Goal: Task Accomplishment & Management: Use online tool/utility

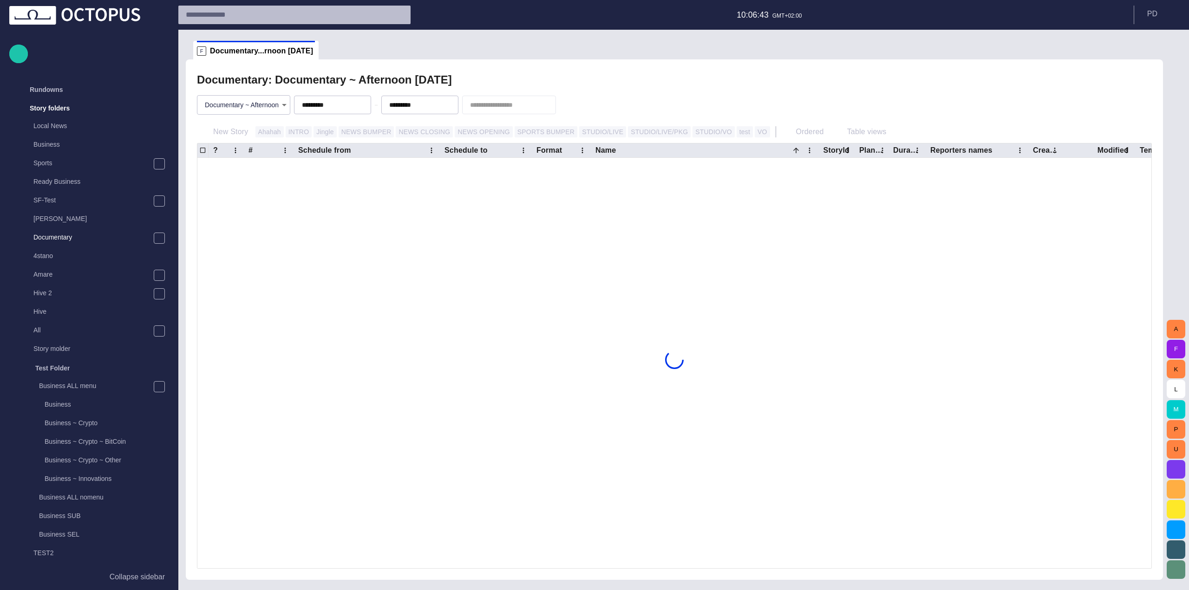
scroll to position [19, 0]
click at [307, 208] on div "No rows" at bounding box center [674, 360] width 954 height 404
click at [345, 103] on span "button" at bounding box center [341, 104] width 7 height 7
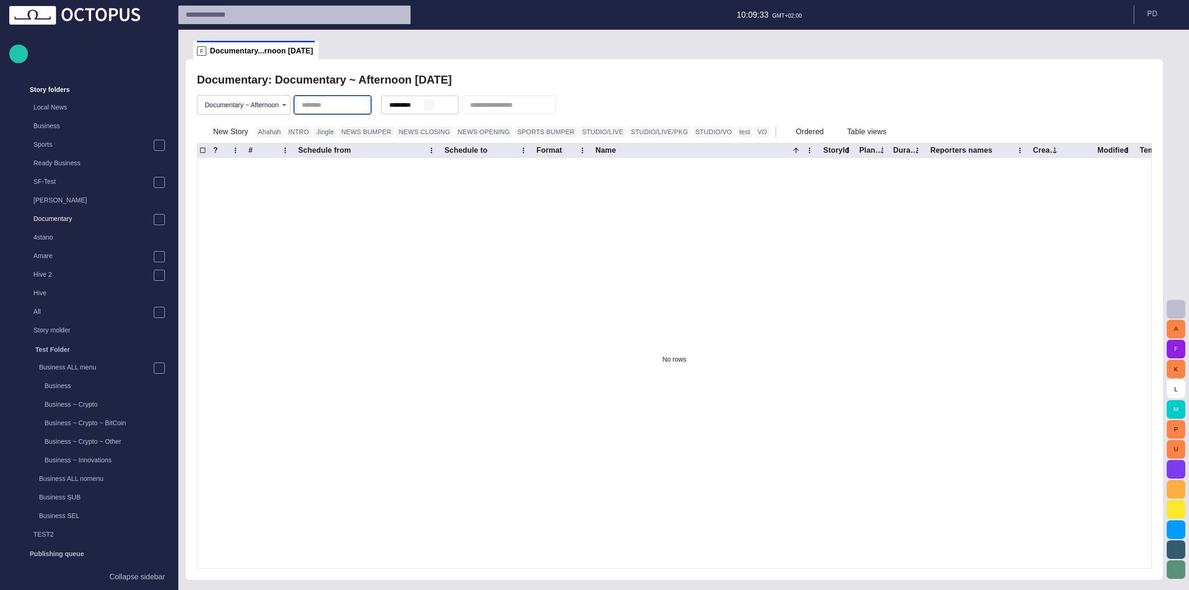
click at [433, 104] on span "button" at bounding box center [428, 104] width 7 height 7
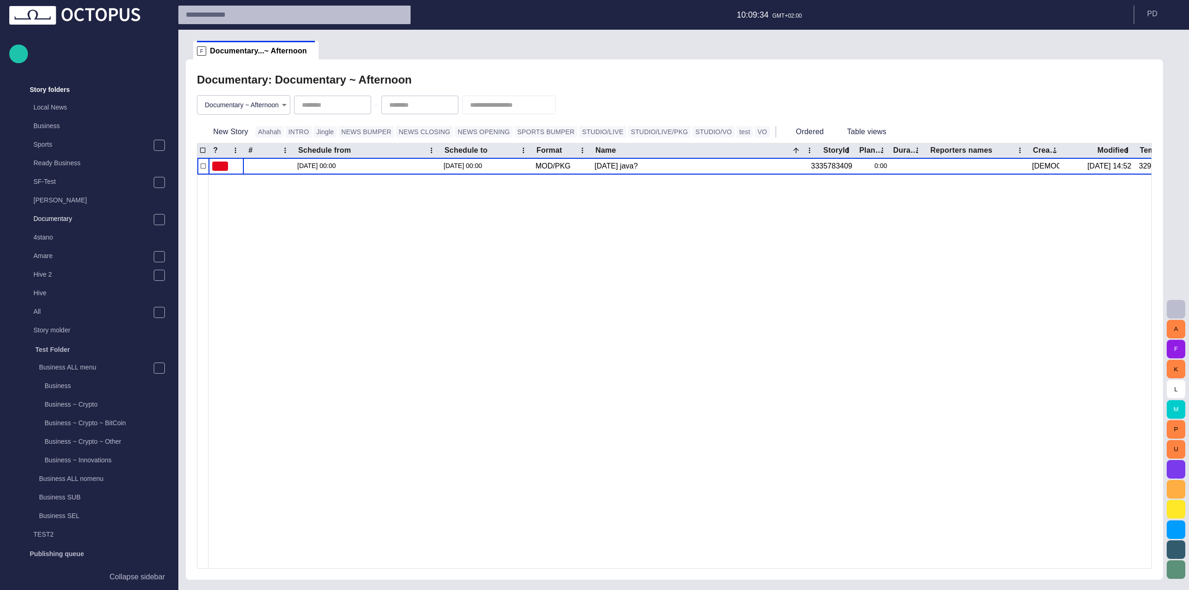
click at [459, 85] on div "Documentary: Documentary ~ Afternoon" at bounding box center [674, 80] width 955 height 19
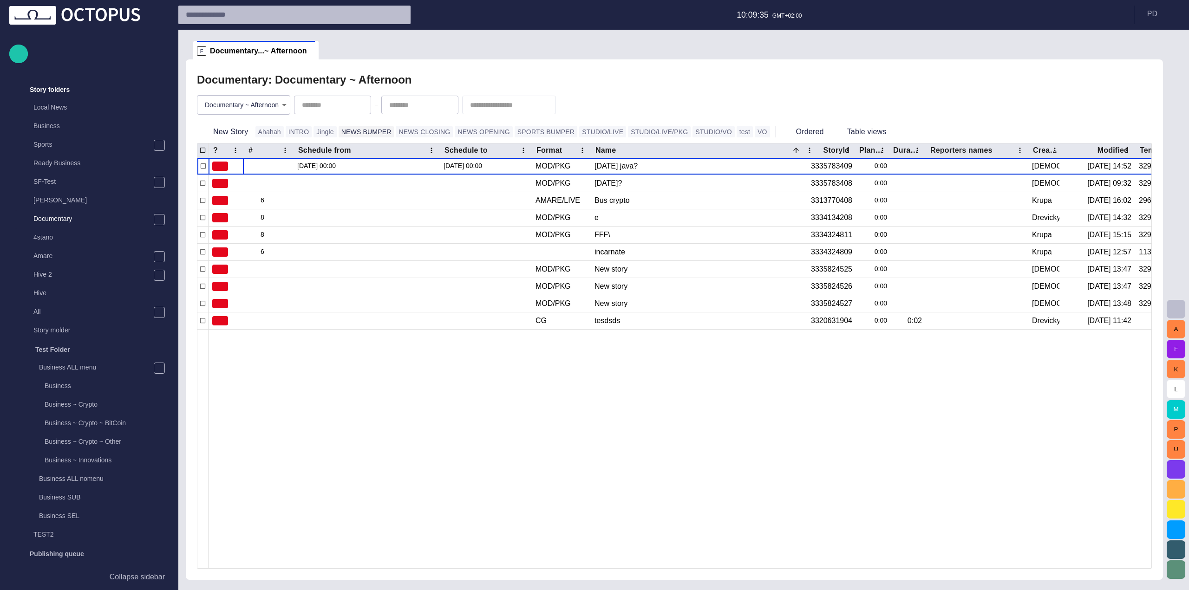
click at [340, 131] on button "NEWS BUMPER" at bounding box center [367, 131] width 56 height 11
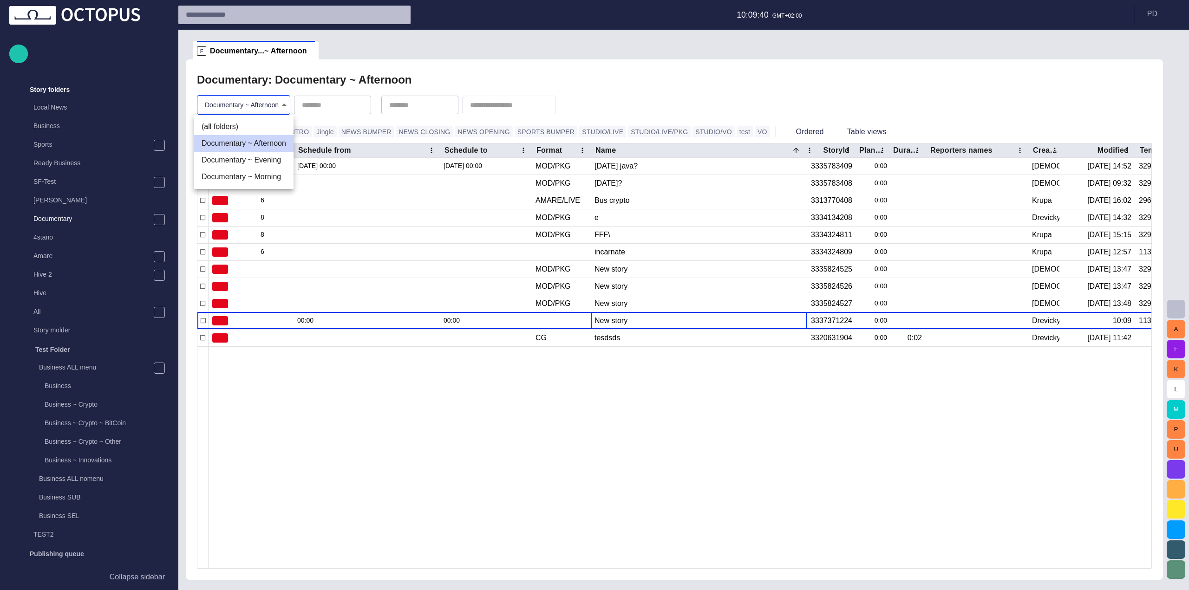
click at [239, 99] on body "Story Rundown Rundowns Story folders Local News Business Sports Ready Business …" at bounding box center [594, 295] width 1189 height 590
click at [247, 133] on li "(all folders)" at bounding box center [243, 126] width 99 height 17
type input "*"
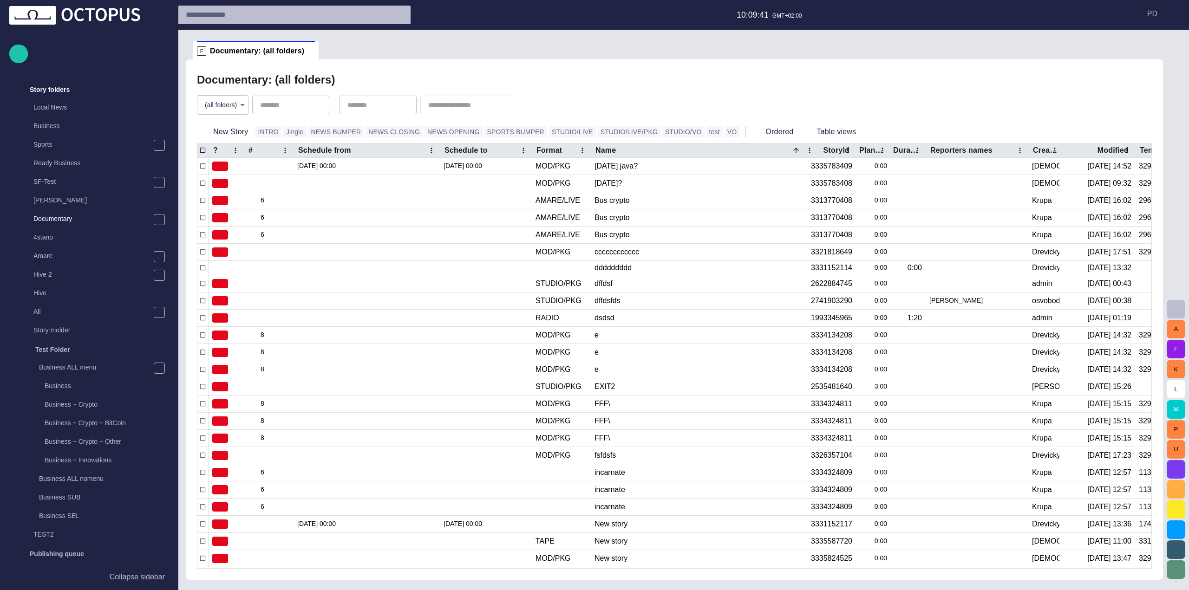
click at [450, 82] on div at bounding box center [594, 295] width 1189 height 590
click at [382, 130] on button "NEWS CLOSING" at bounding box center [394, 131] width 57 height 11
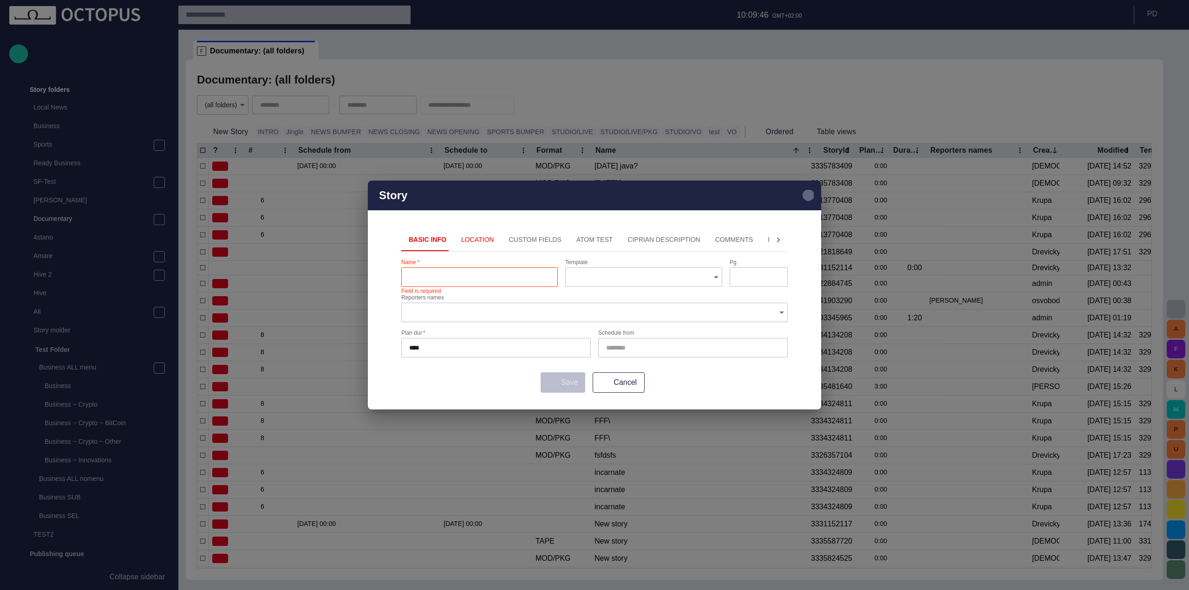
click at [806, 193] on span "button" at bounding box center [808, 195] width 11 height 11
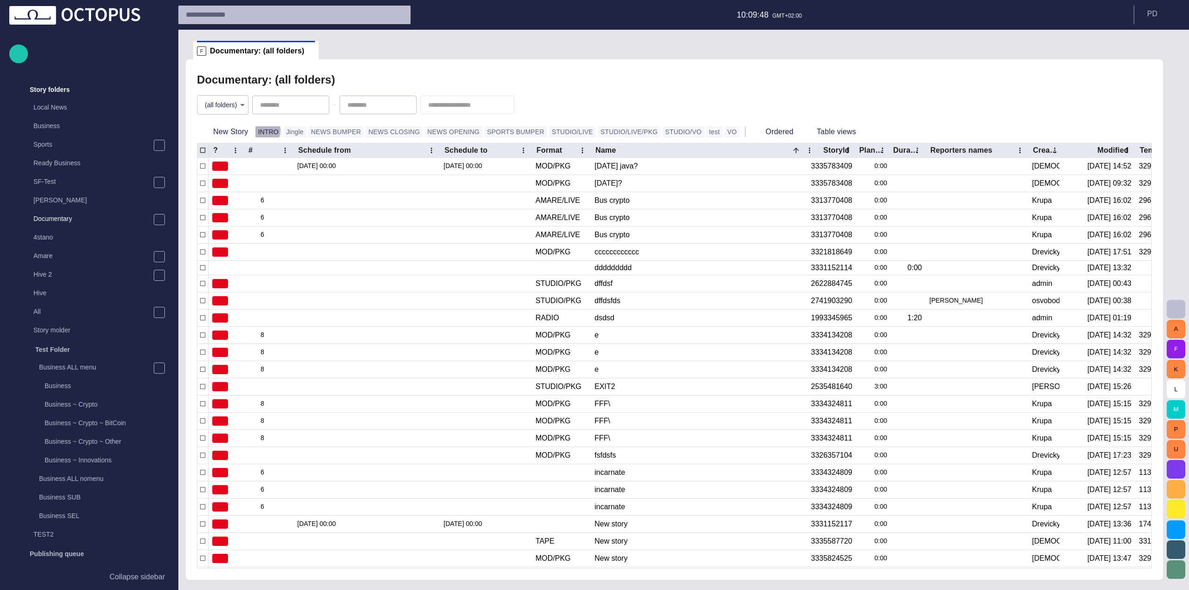
click at [262, 131] on button "INTRO" at bounding box center [268, 131] width 26 height 11
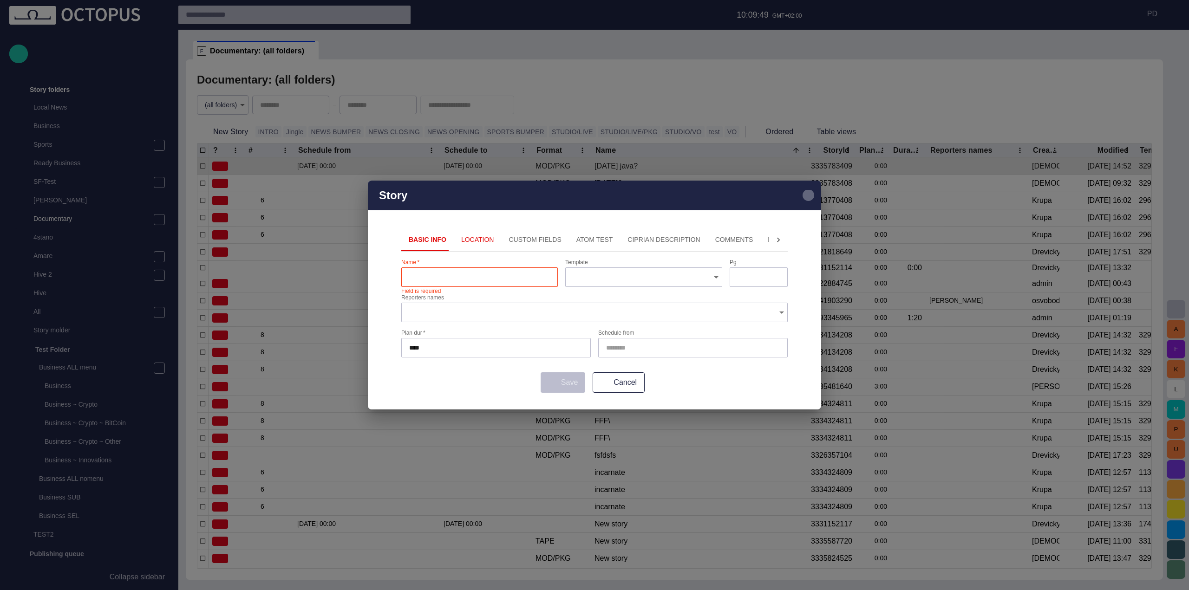
drag, startPoint x: 811, startPoint y: 193, endPoint x: 719, endPoint y: 170, distance: 94.6
click at [810, 193] on span "button" at bounding box center [808, 195] width 11 height 11
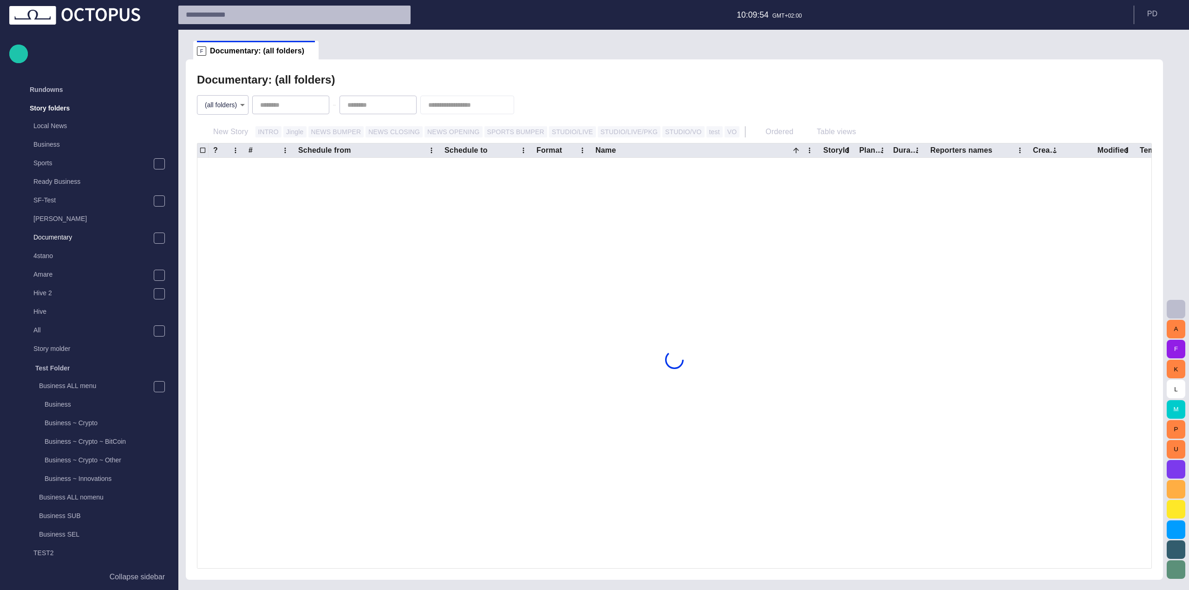
scroll to position [19, 0]
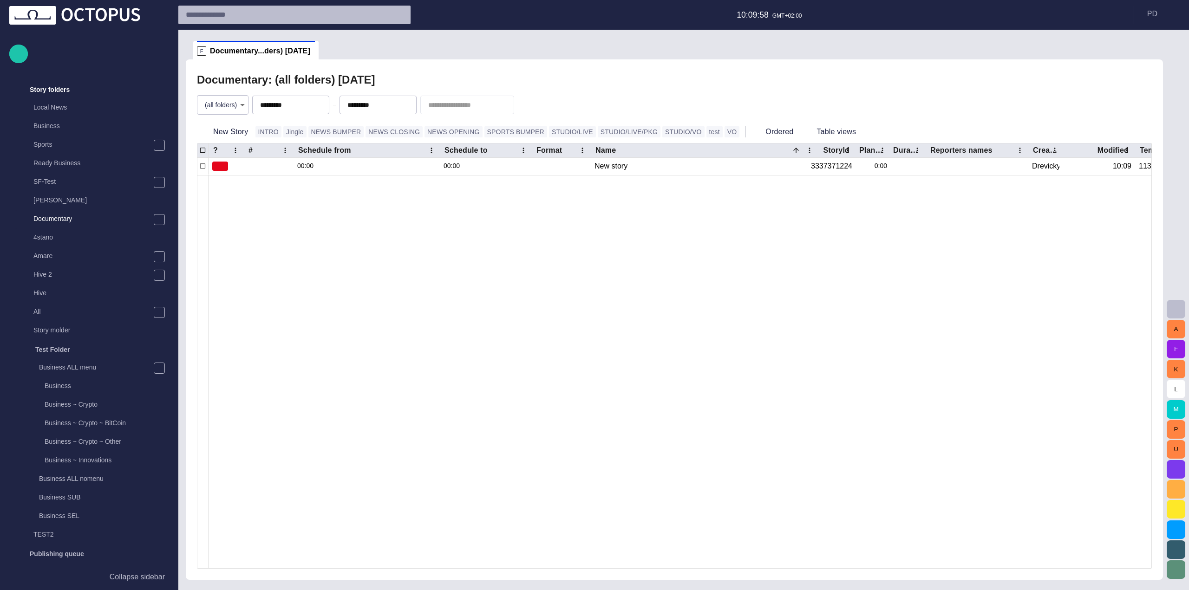
type input "*********"
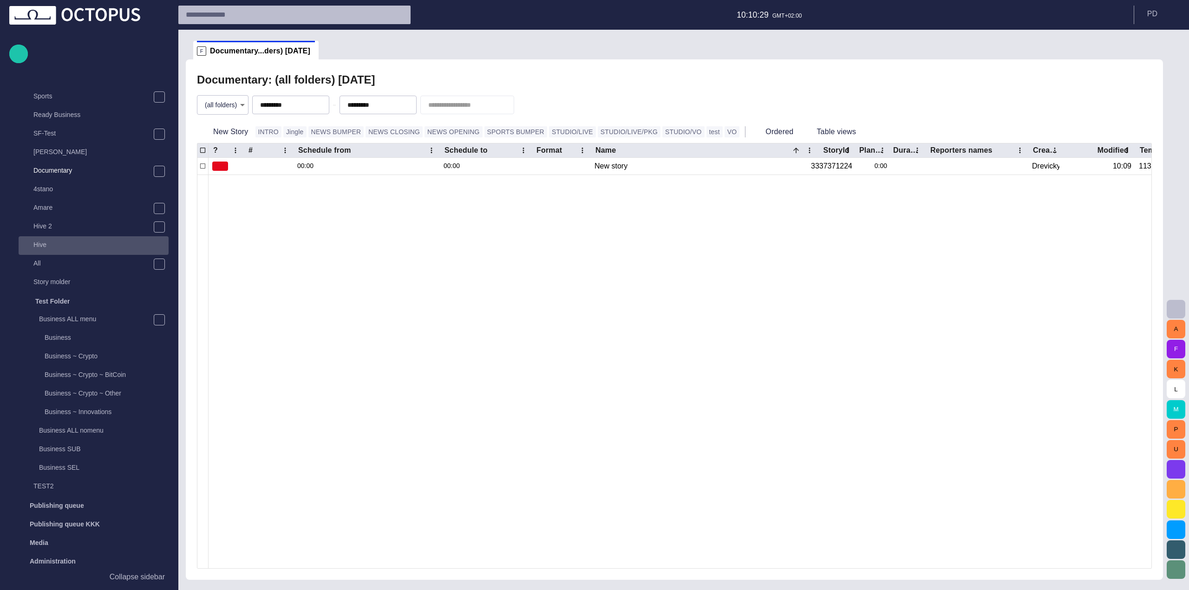
scroll to position [111, 0]
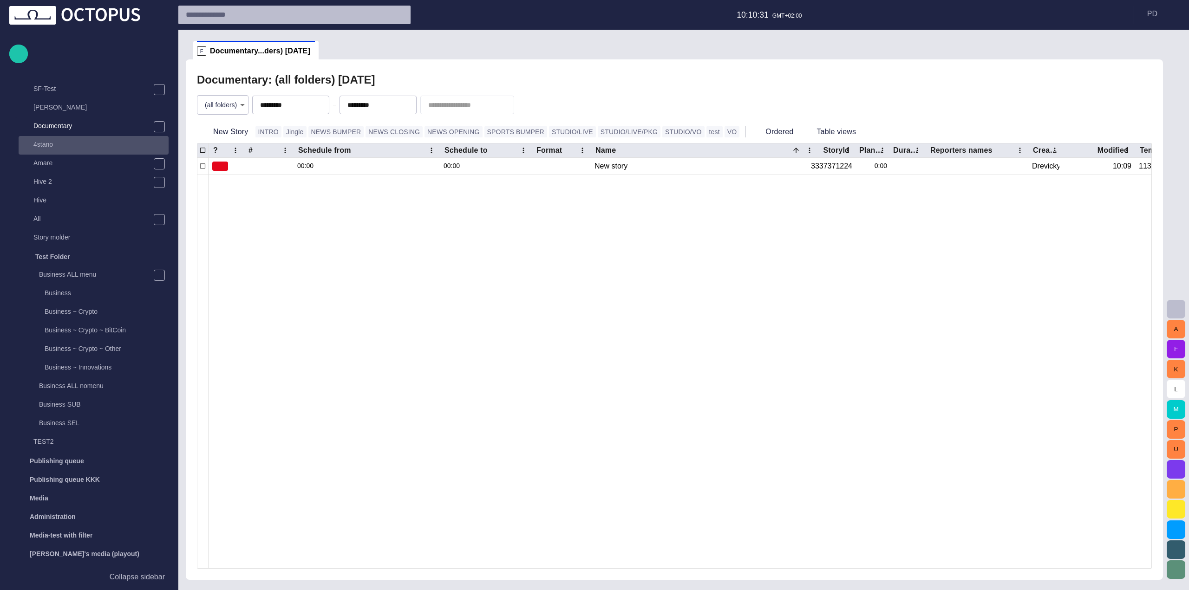
click at [91, 149] on p "4stano" at bounding box center [100, 144] width 135 height 9
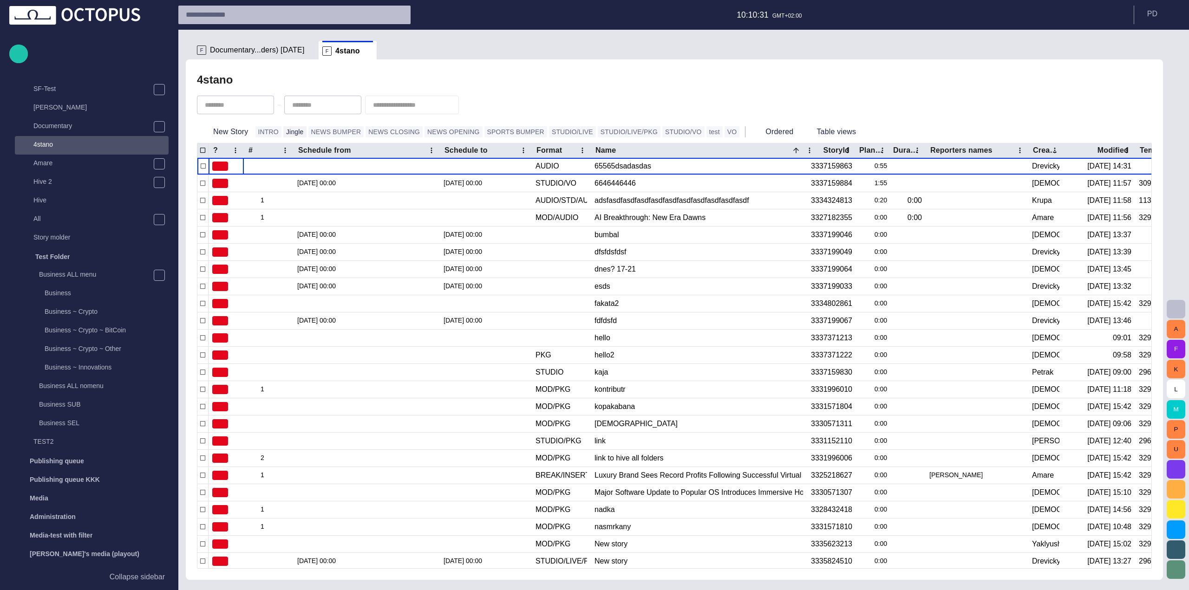
scroll to position [167, 0]
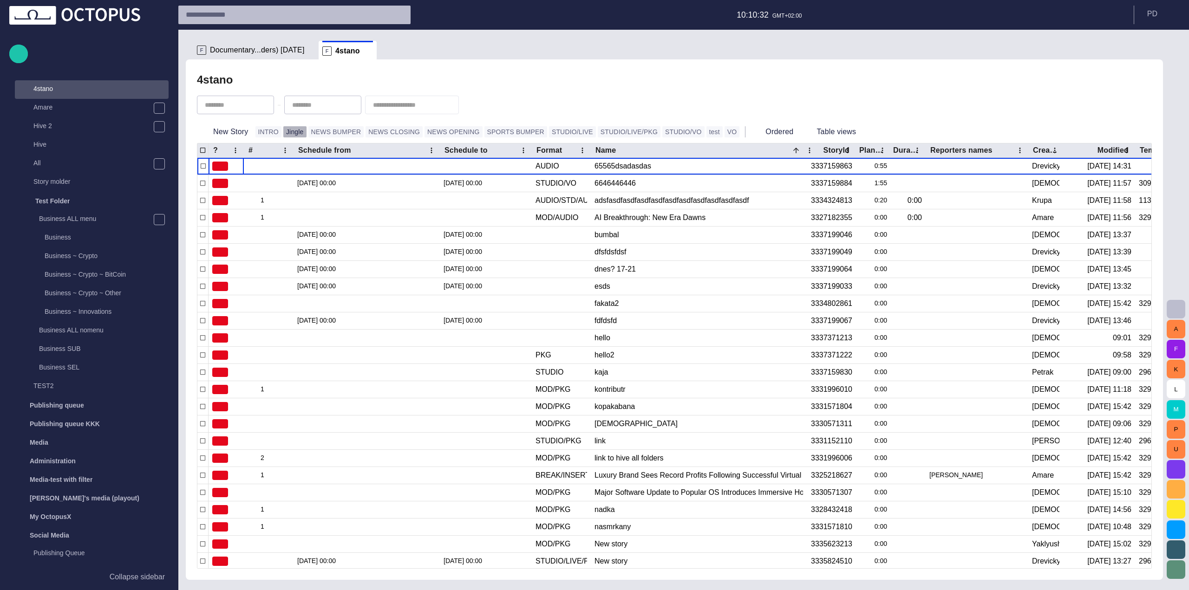
click at [283, 130] on button "Jingle" at bounding box center [294, 131] width 23 height 11
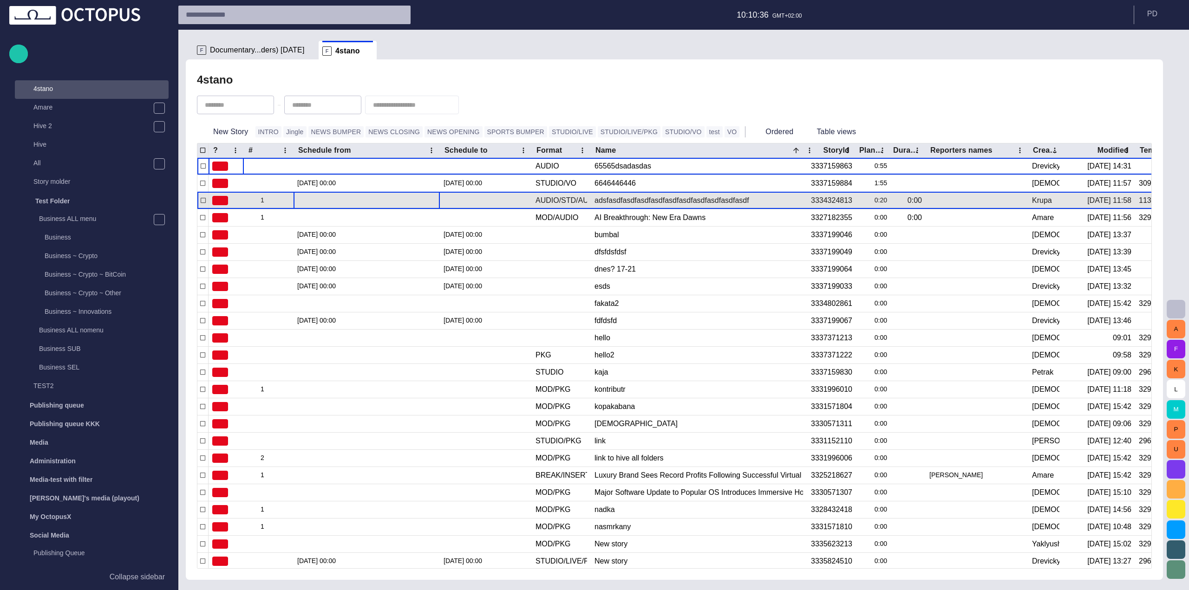
click at [343, 195] on div at bounding box center [366, 200] width 139 height 17
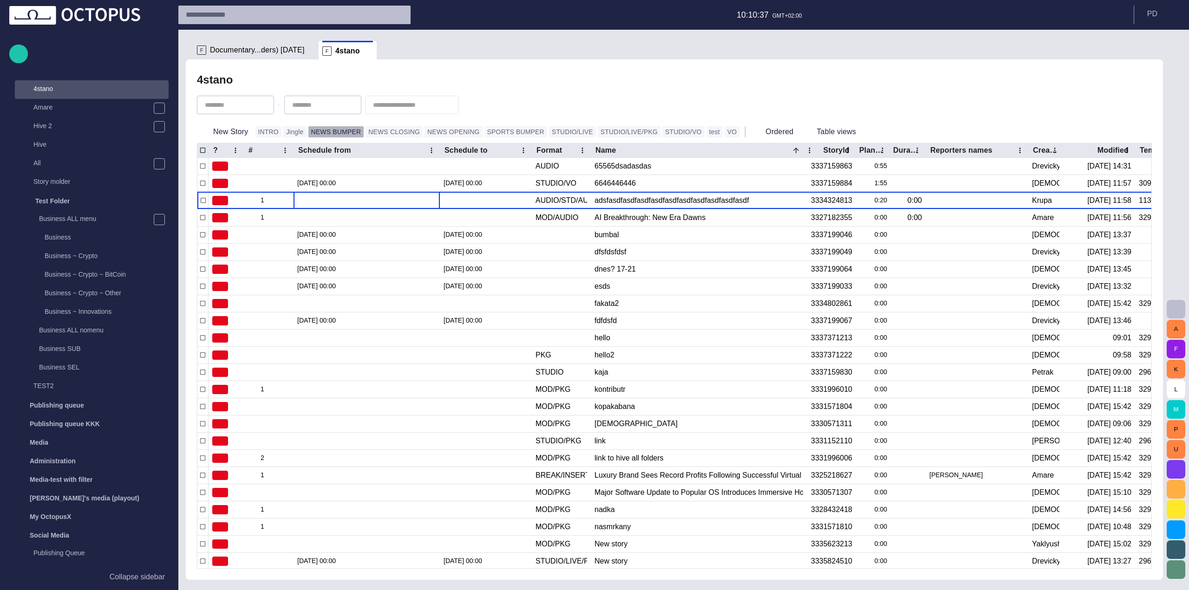
click at [334, 133] on button "NEWS BUMPER" at bounding box center [336, 131] width 56 height 11
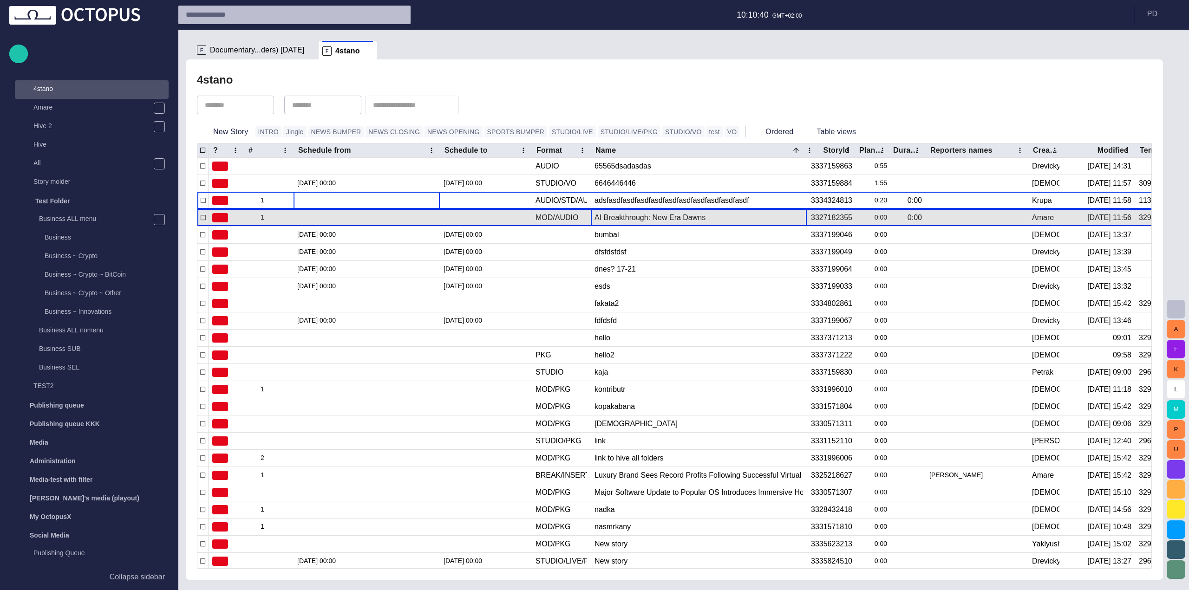
click at [615, 221] on div "AI Breakthrough: New Era Dawns" at bounding box center [698, 217] width 209 height 17
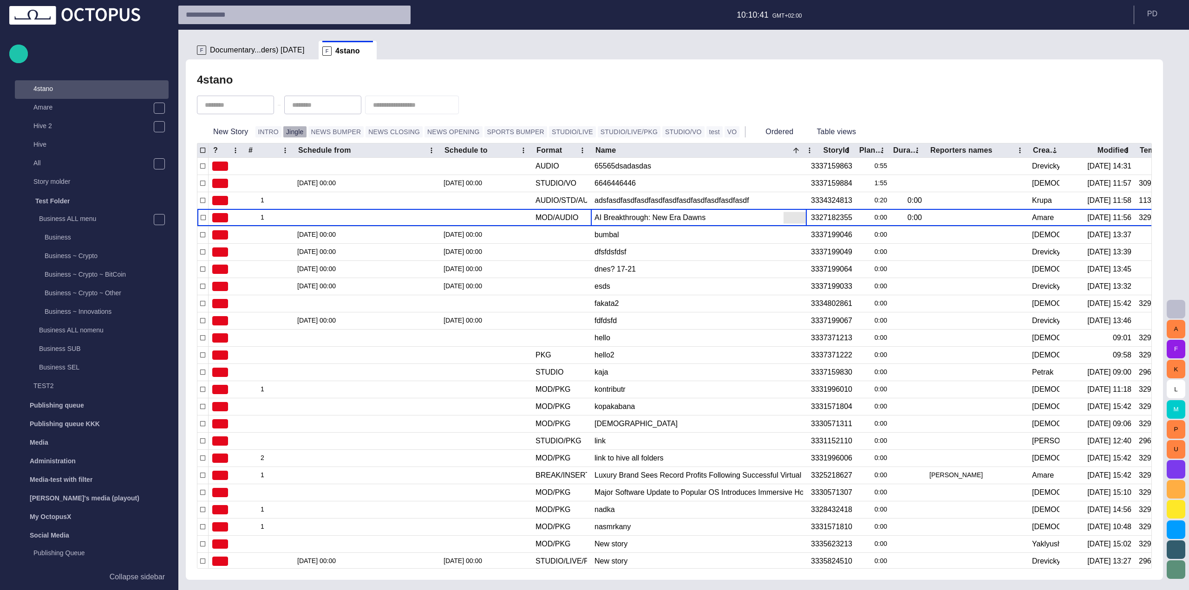
click at [287, 132] on button "Jingle" at bounding box center [294, 131] width 23 height 11
click at [262, 130] on button "INTRO" at bounding box center [268, 131] width 26 height 11
click at [105, 128] on p "Hive 2" at bounding box center [92, 125] width 119 height 9
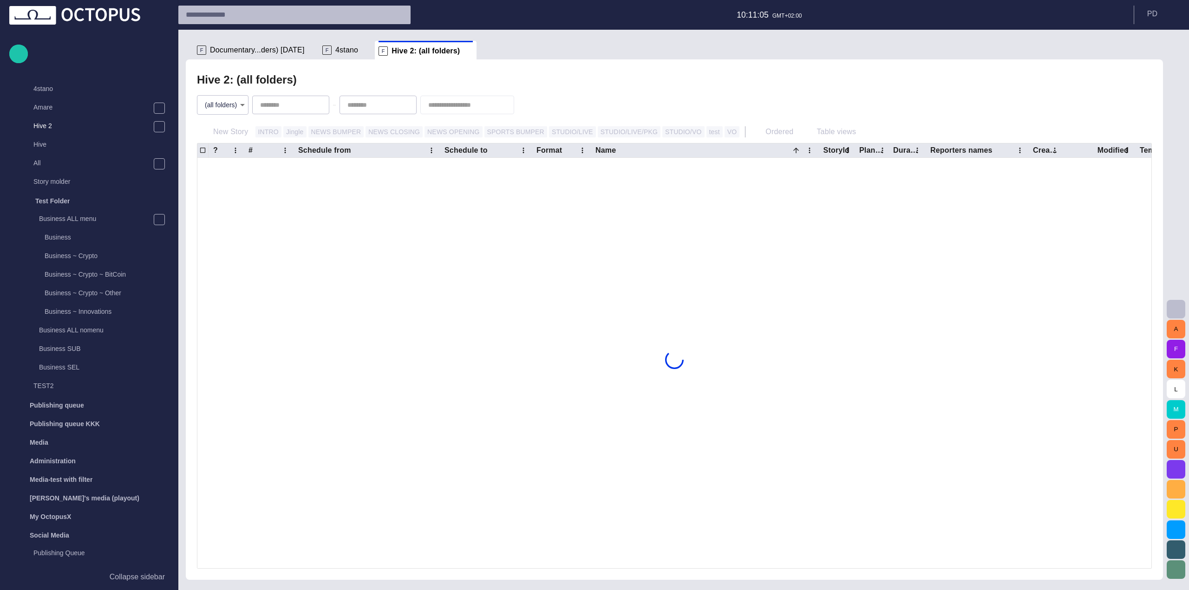
scroll to position [202, 0]
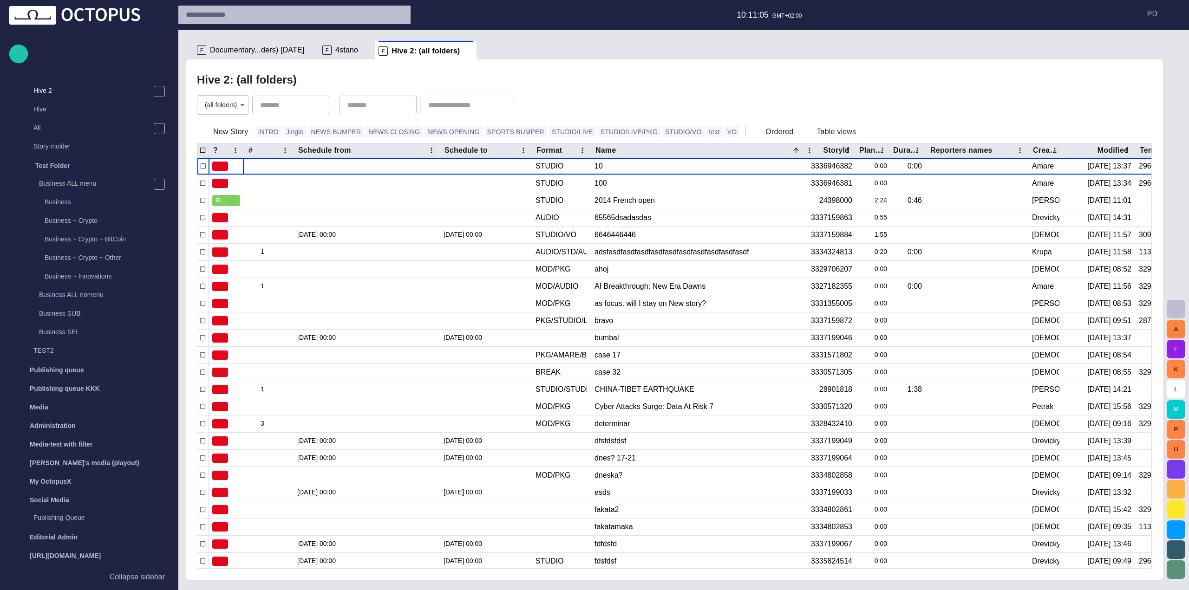
click at [236, 114] on body "Story Rundown Rundowns Story folders Local News Business Sports Ready Business …" at bounding box center [594, 295] width 1189 height 590
type input "**********"
click at [459, 81] on div at bounding box center [594, 295] width 1189 height 590
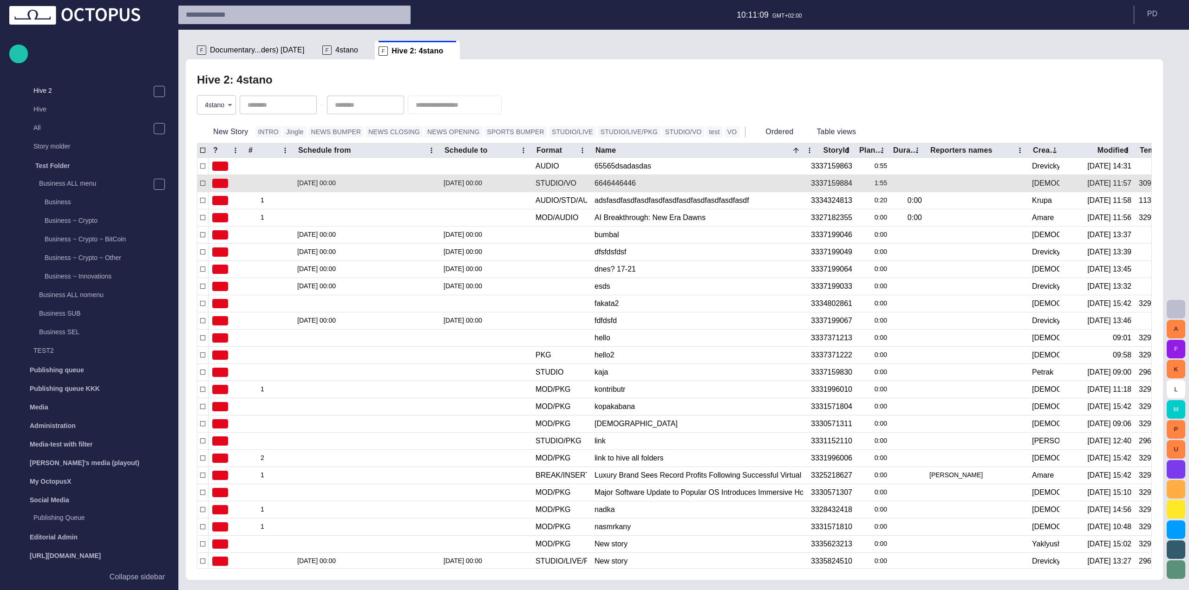
scroll to position [204, 0]
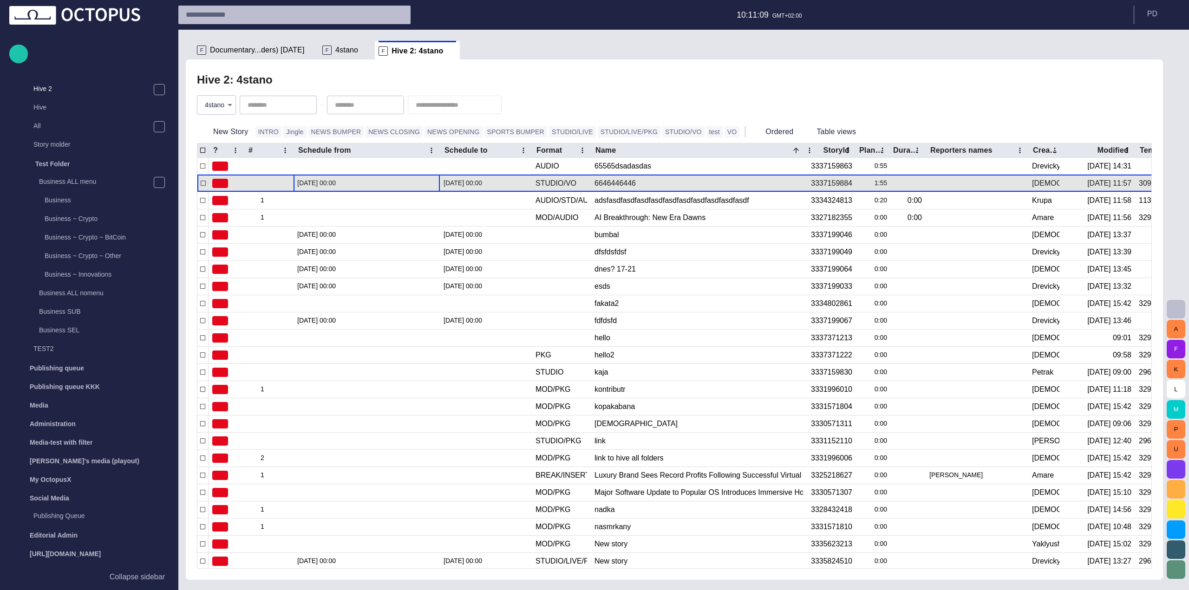
click at [300, 186] on div "[DATE] 00:00" at bounding box center [366, 183] width 139 height 17
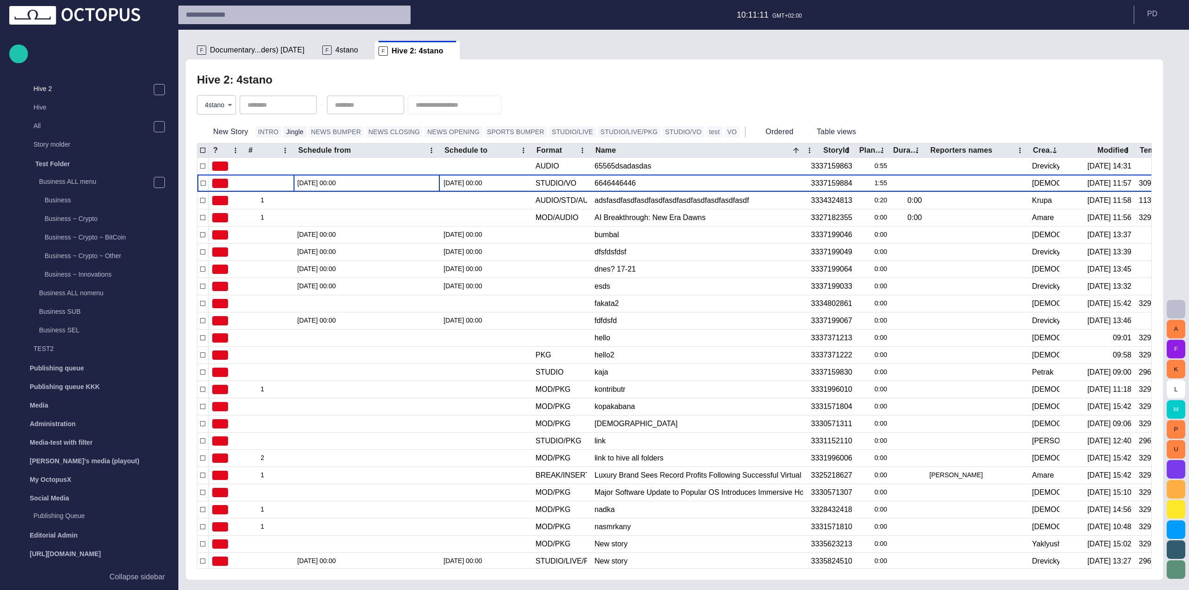
click at [288, 135] on button "Jingle" at bounding box center [294, 131] width 23 height 11
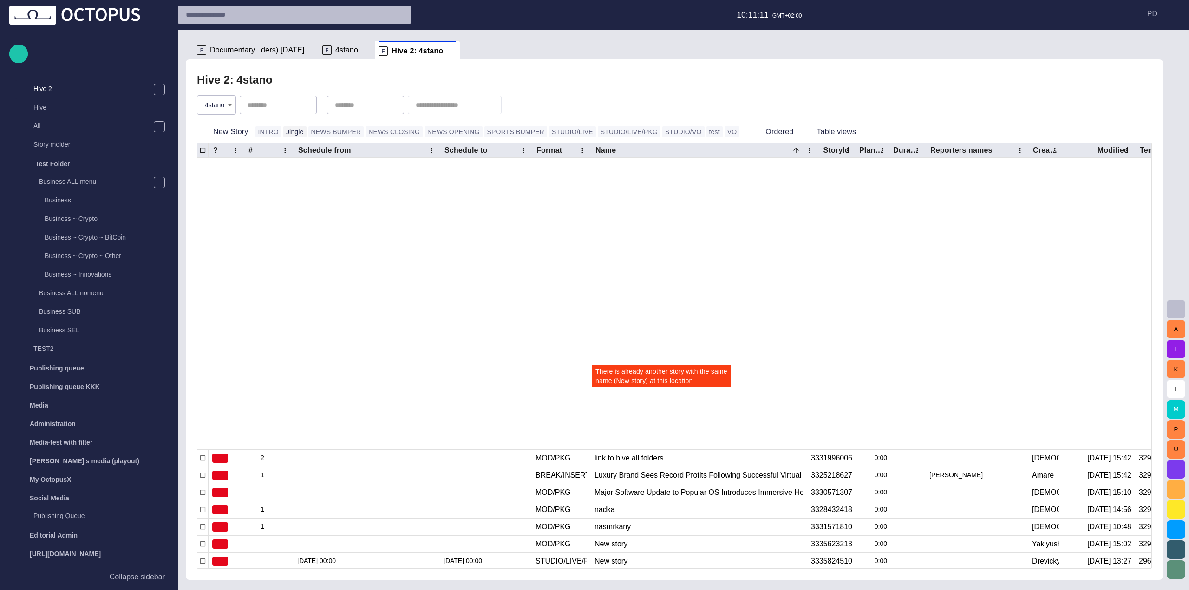
scroll to position [277, 0]
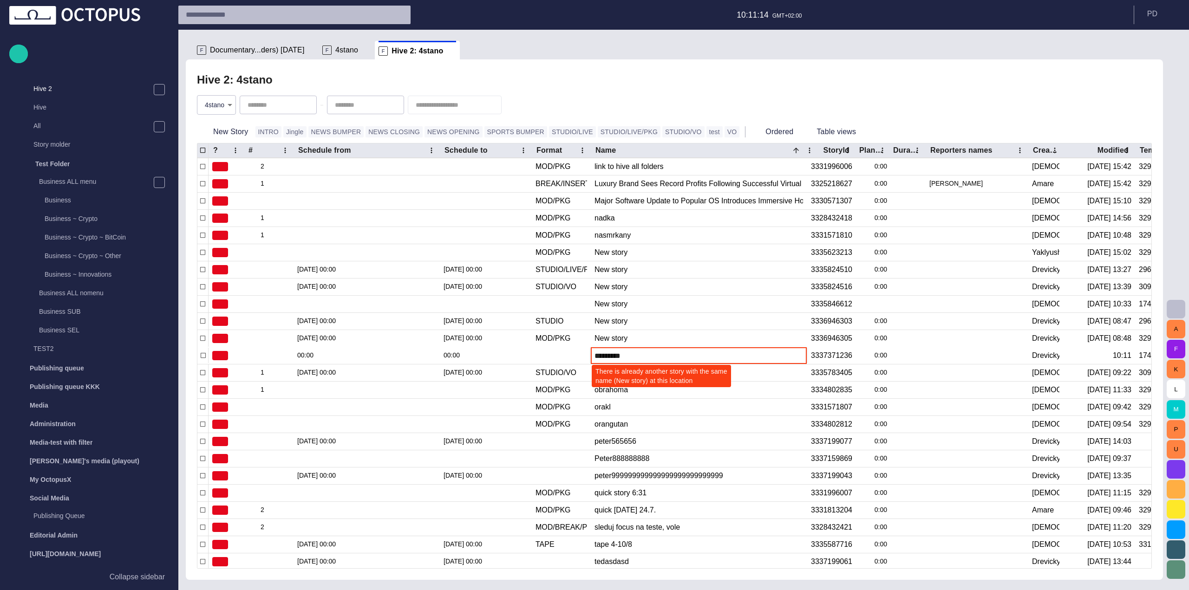
click at [353, 78] on div "Hive 2: 4stano" at bounding box center [674, 80] width 955 height 19
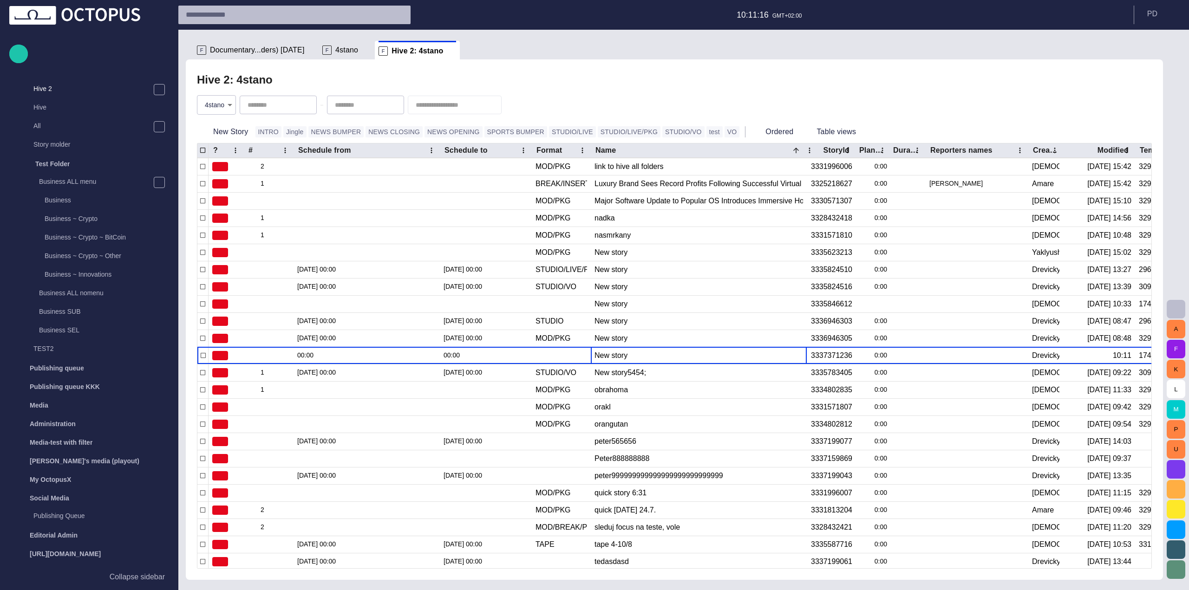
click at [427, 85] on div "Hive 2: 4stano" at bounding box center [674, 80] width 955 height 19
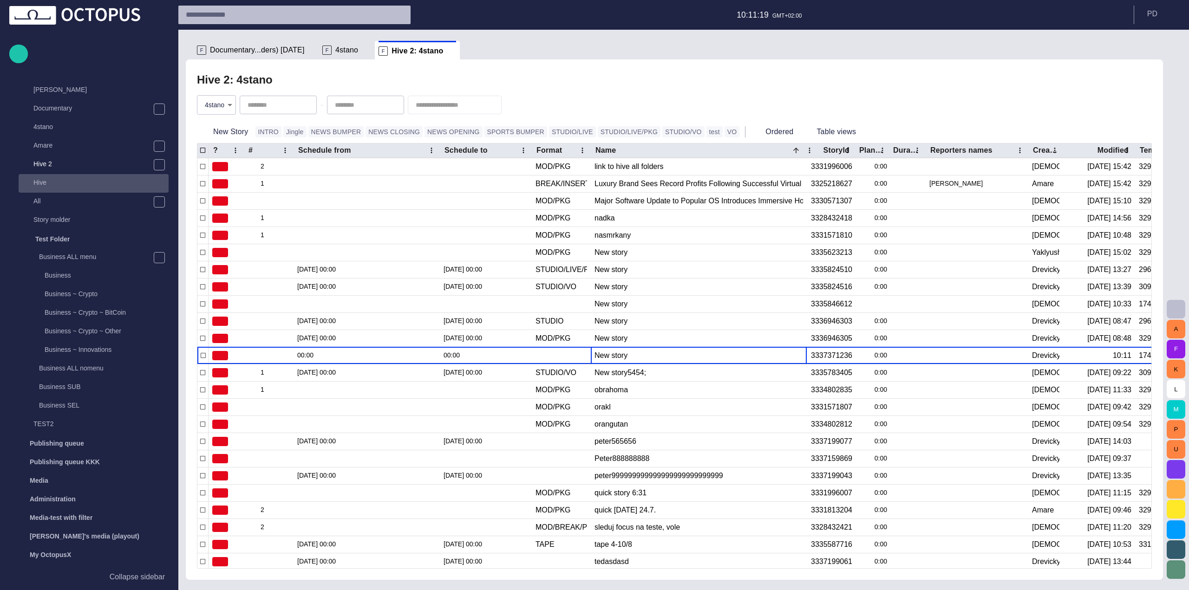
scroll to position [65, 0]
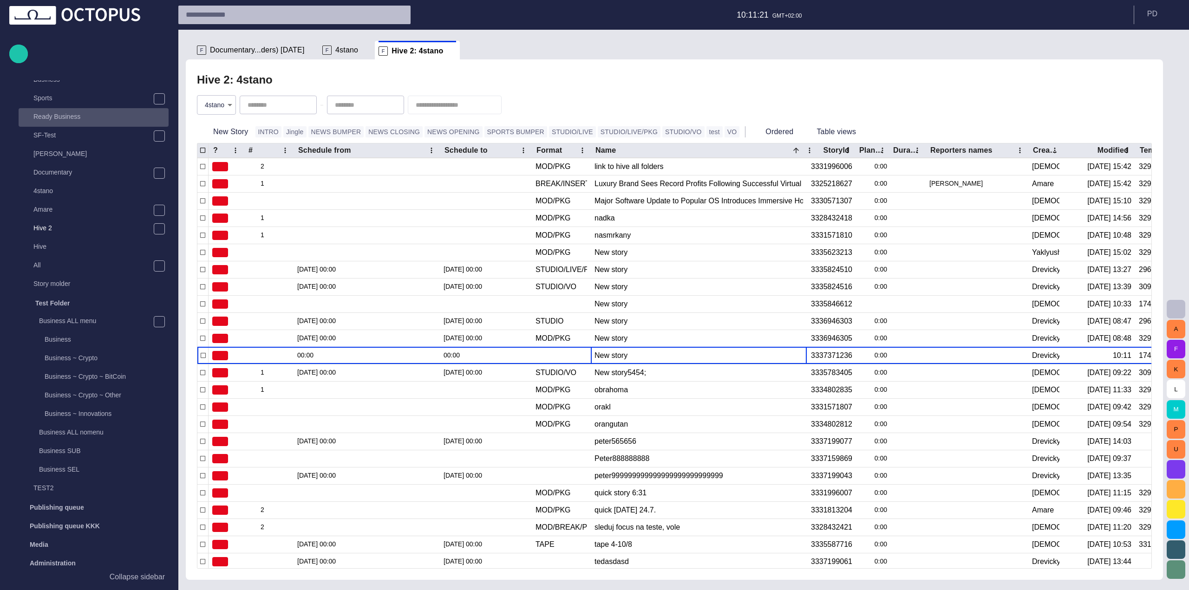
drag, startPoint x: 102, startPoint y: 113, endPoint x: 118, endPoint y: 112, distance: 16.3
click at [101, 113] on p "Ready Business" at bounding box center [100, 116] width 135 height 9
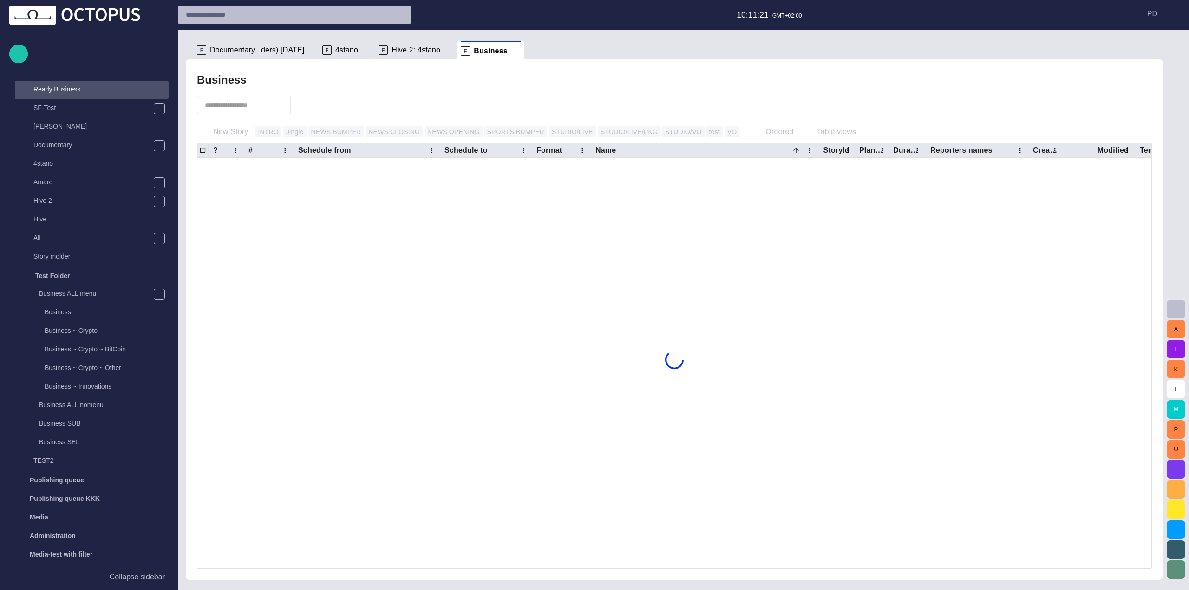
scroll to position [93, 0]
click at [511, 50] on span at bounding box center [515, 50] width 9 height 9
click at [270, 109] on input "text" at bounding box center [237, 104] width 65 height 9
click at [499, 50] on ul "F Documentary...ders) [DATE] F 4stano F Hive 2: 4stano F Business" at bounding box center [668, 50] width 951 height 19
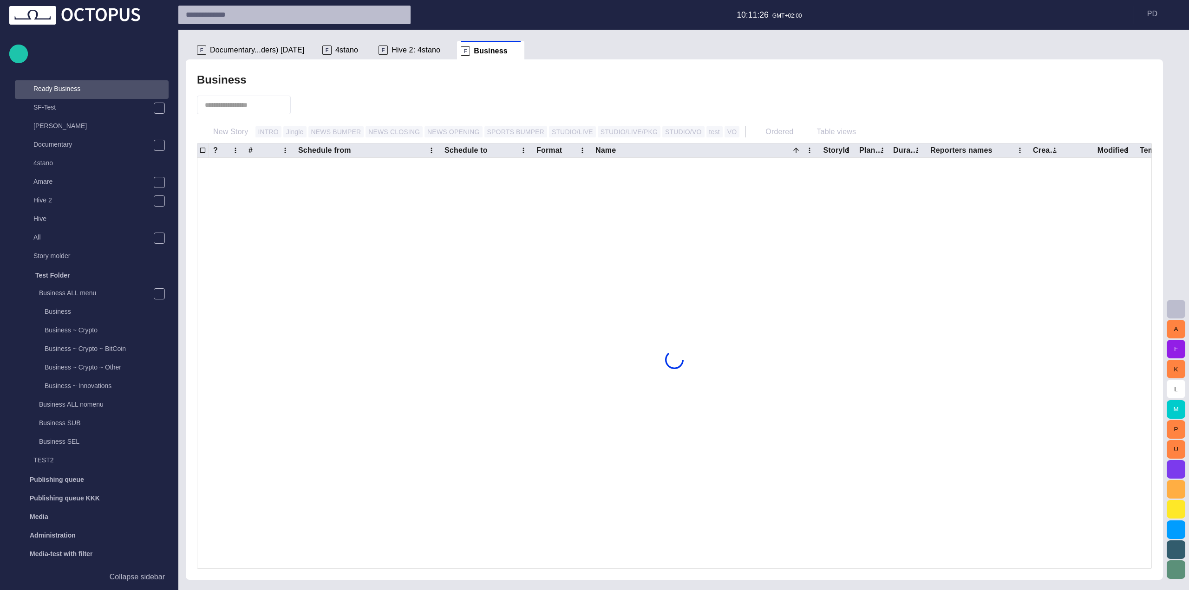
click at [499, 50] on ul "F Documentary...ders) [DATE] F 4stano F Hive 2: 4stano F Business" at bounding box center [668, 50] width 951 height 19
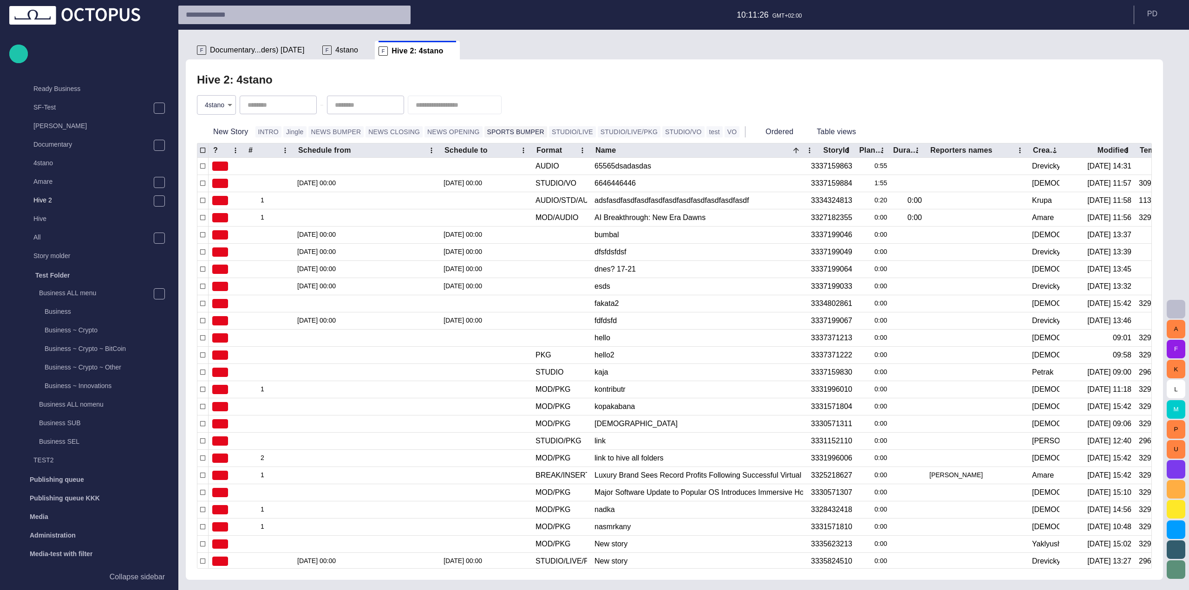
click at [484, 131] on button "SPORTS BUMPER" at bounding box center [515, 131] width 63 height 11
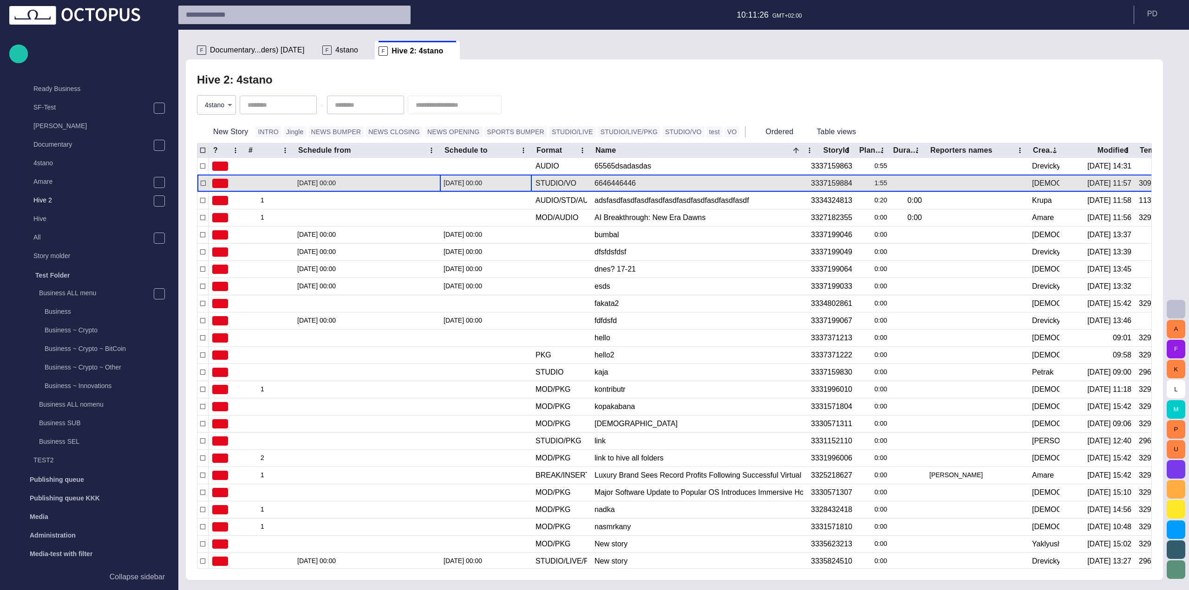
click at [485, 187] on div "[DATE] 00:00" at bounding box center [486, 183] width 85 height 17
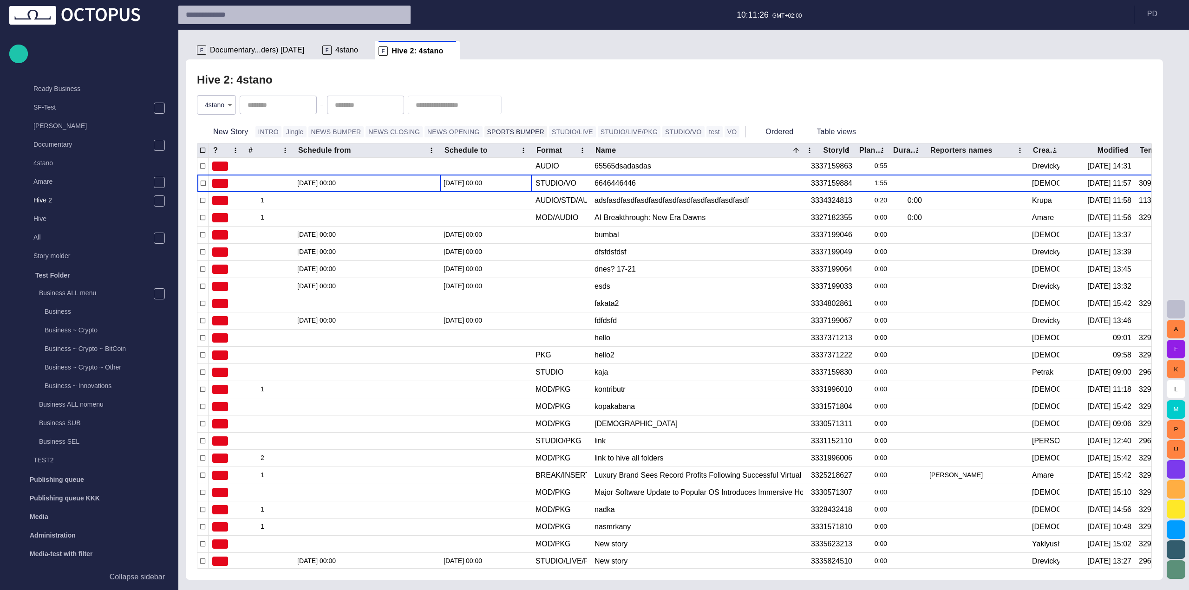
click at [484, 133] on button "SPORTS BUMPER" at bounding box center [515, 131] width 63 height 11
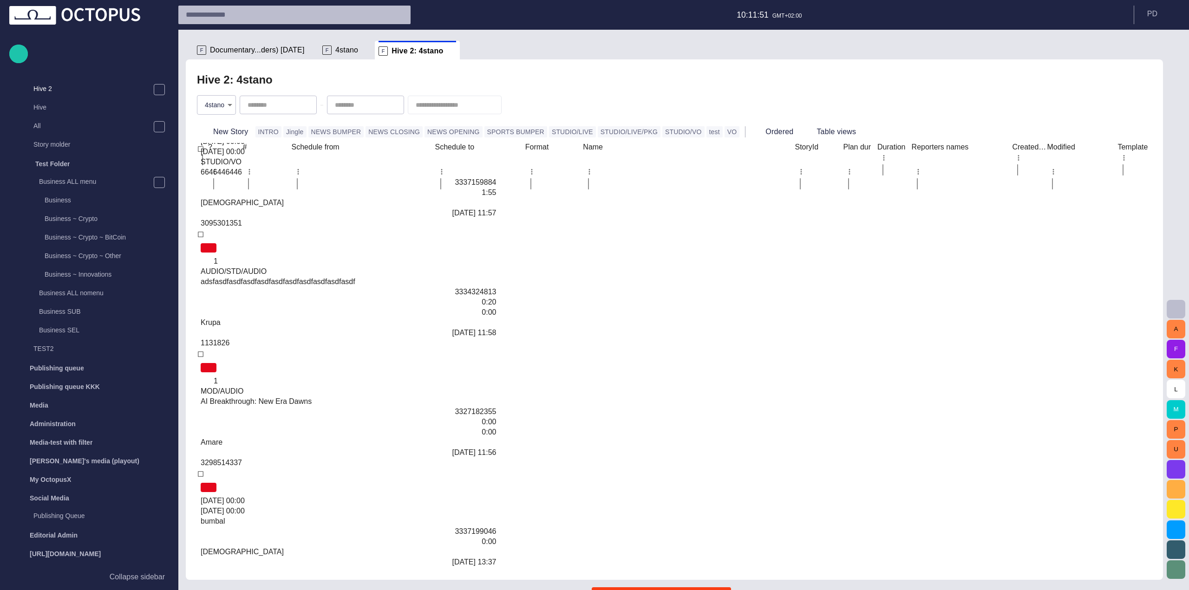
scroll to position [78, 0]
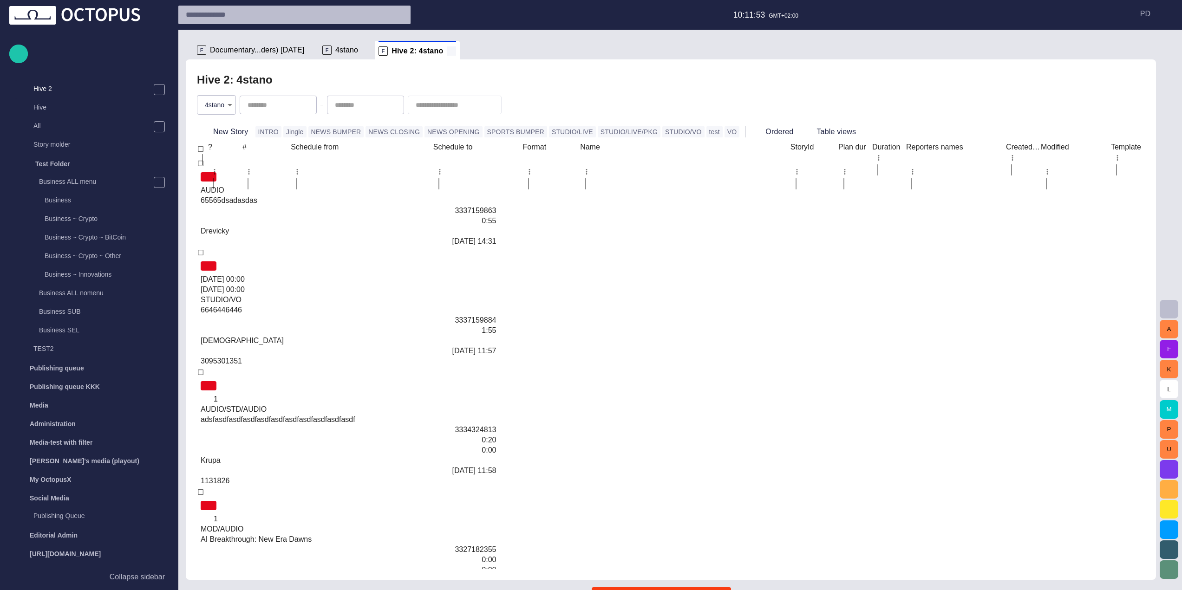
click at [447, 51] on span at bounding box center [451, 50] width 9 height 9
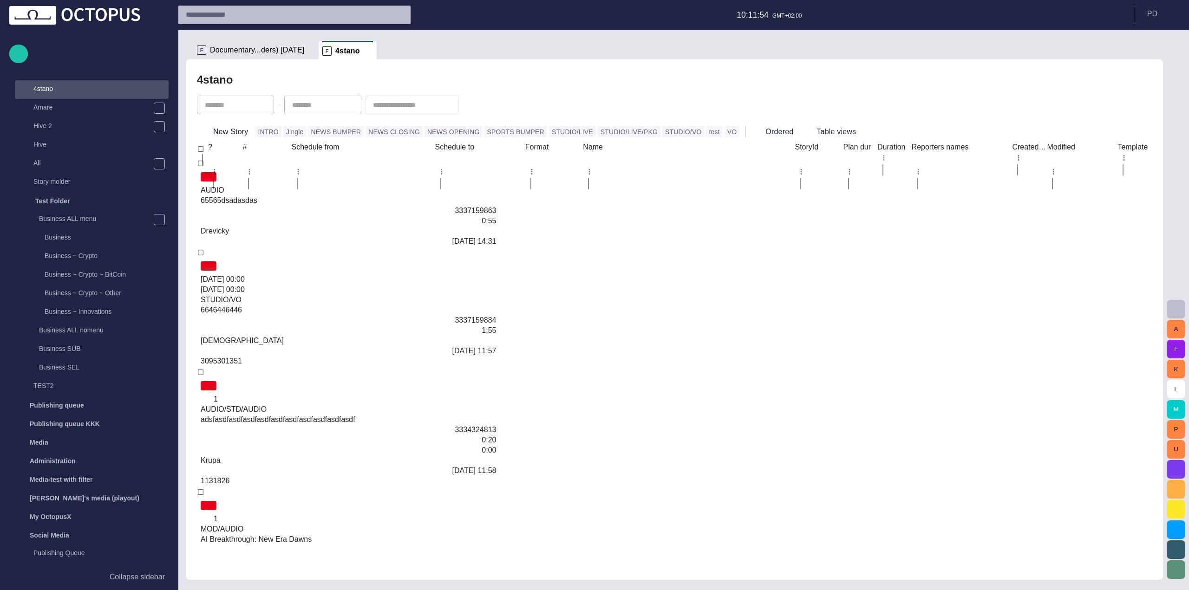
scroll to position [0, 0]
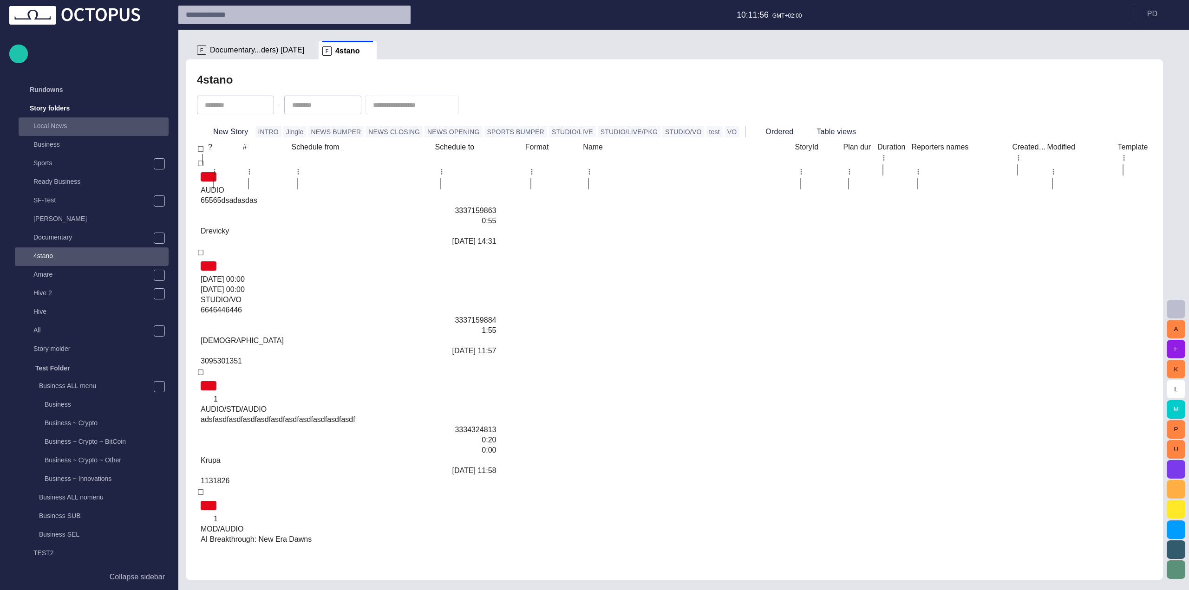
click at [103, 129] on p "Local News" at bounding box center [100, 125] width 135 height 9
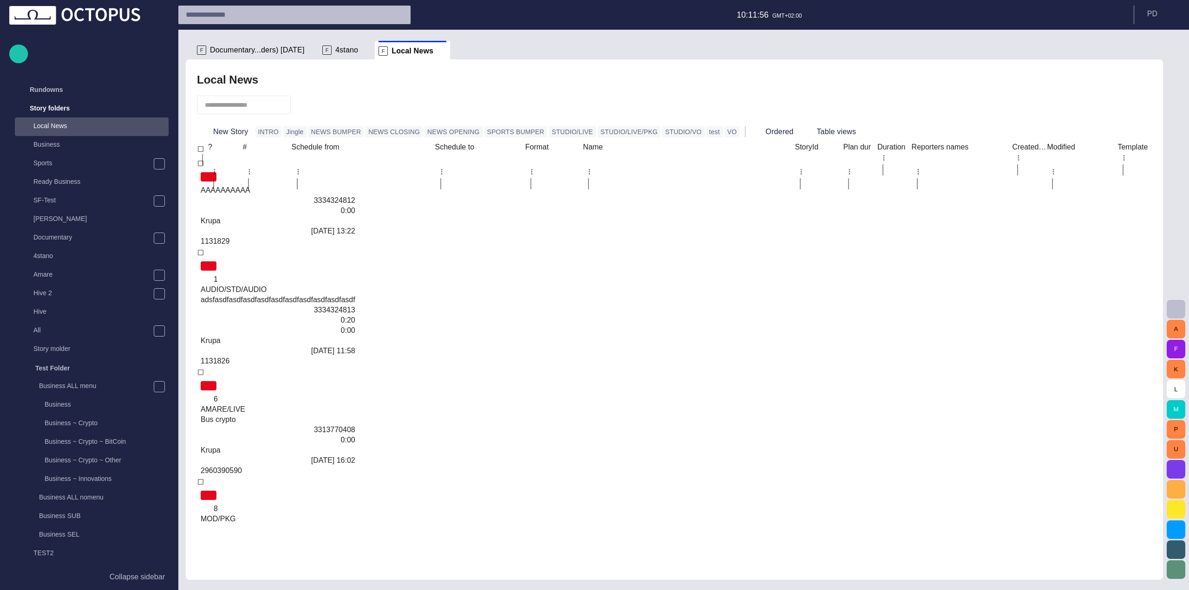
scroll to position [37, 0]
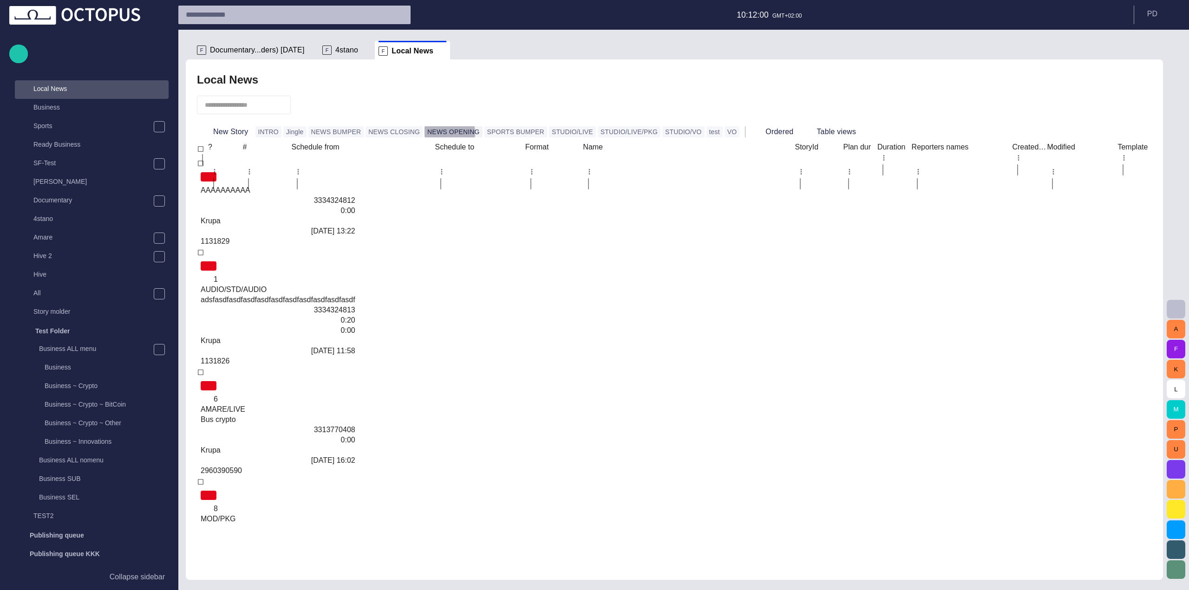
click at [424, 133] on button "NEWS OPENING" at bounding box center [453, 131] width 58 height 11
click at [355, 405] on div at bounding box center [278, 405] width 155 height 0
click at [289, 133] on button "Jingle" at bounding box center [294, 131] width 23 height 11
click at [484, 131] on button "SPORTS BUMPER" at bounding box center [515, 131] width 63 height 11
click at [430, 112] on div at bounding box center [674, 105] width 955 height 32
